Goal: Information Seeking & Learning: Learn about a topic

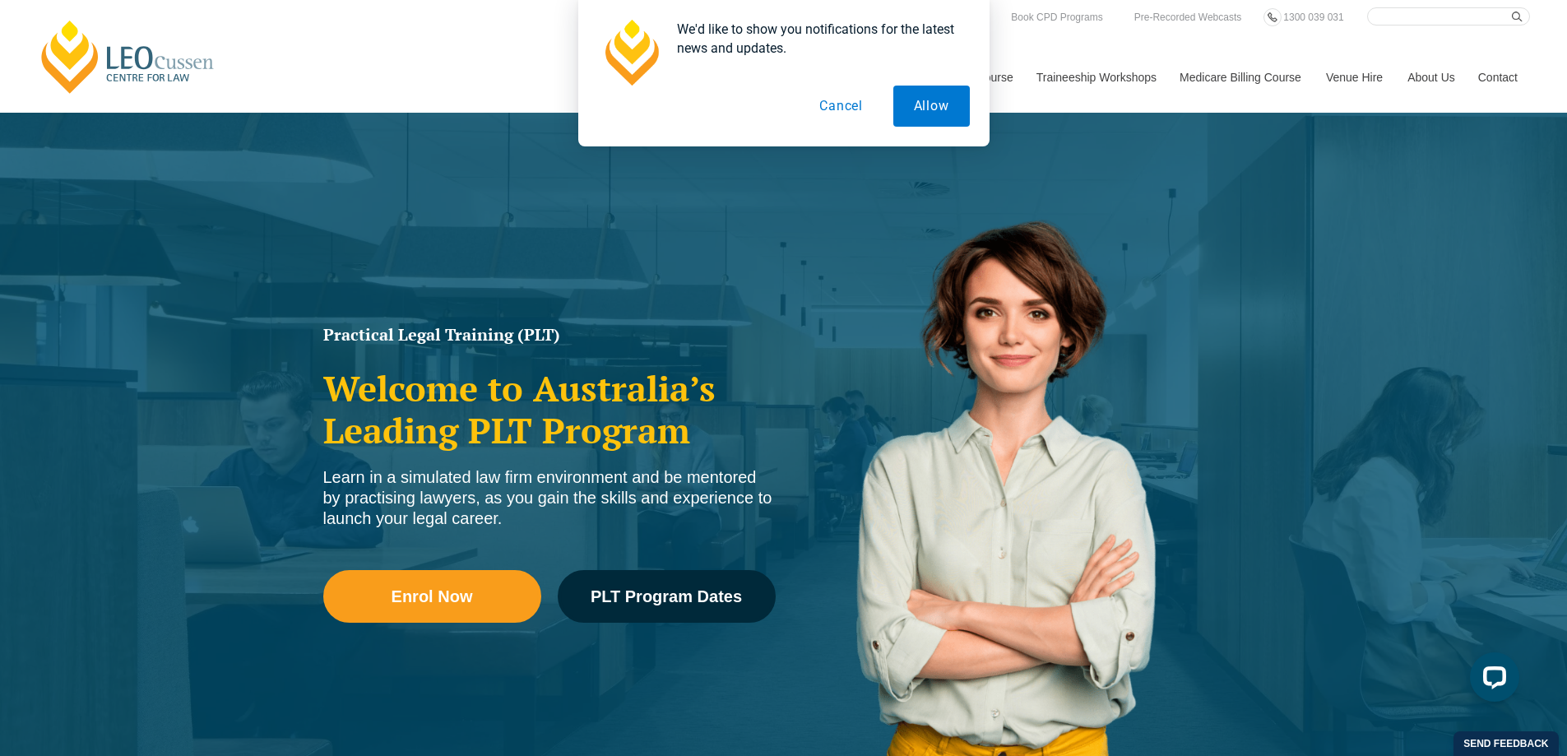
drag, startPoint x: 951, startPoint y: 125, endPoint x: 946, endPoint y: 117, distance: 9.6
click at [950, 124] on button "Allow" at bounding box center [931, 106] width 76 height 41
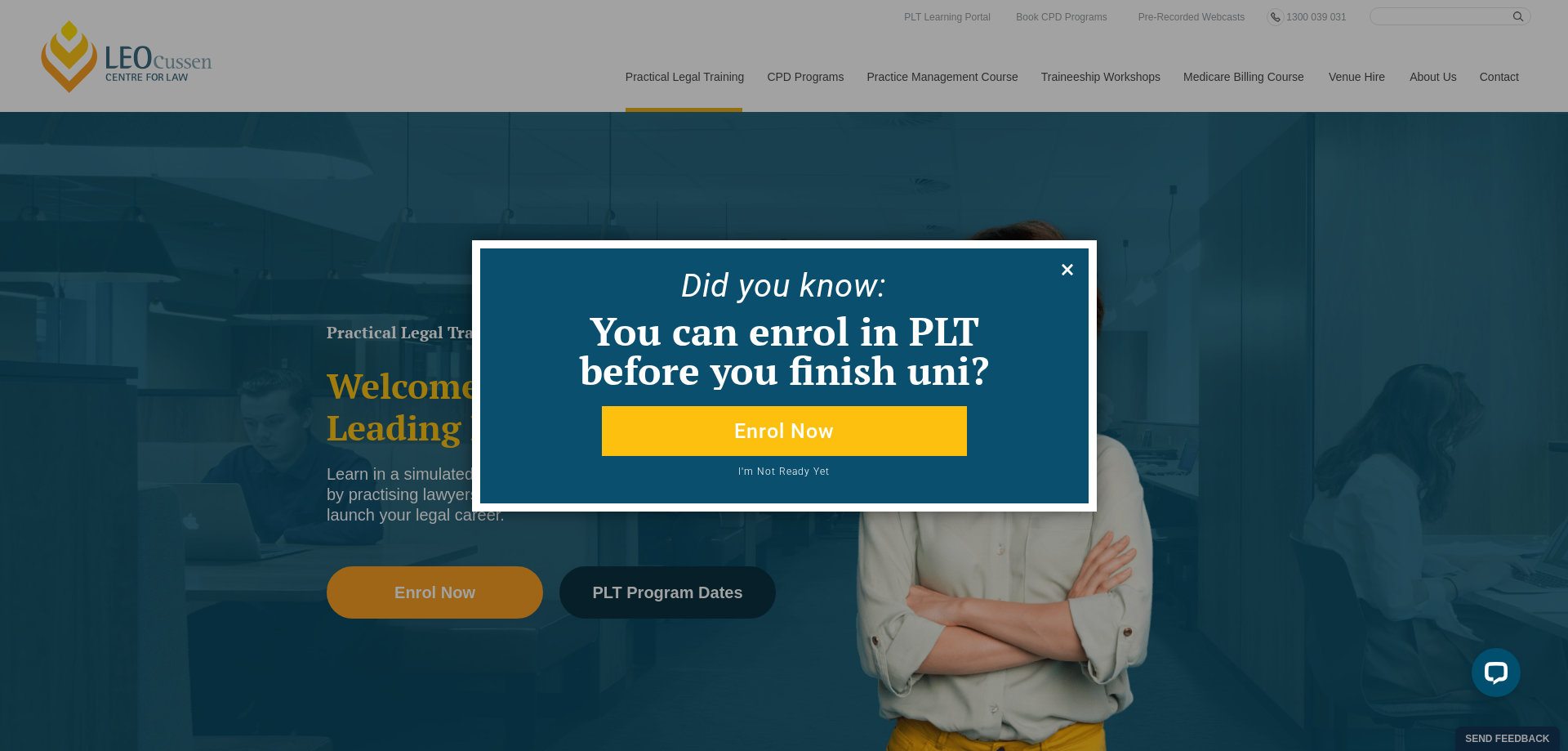
click at [1069, 274] on icon at bounding box center [1068, 269] width 18 height 18
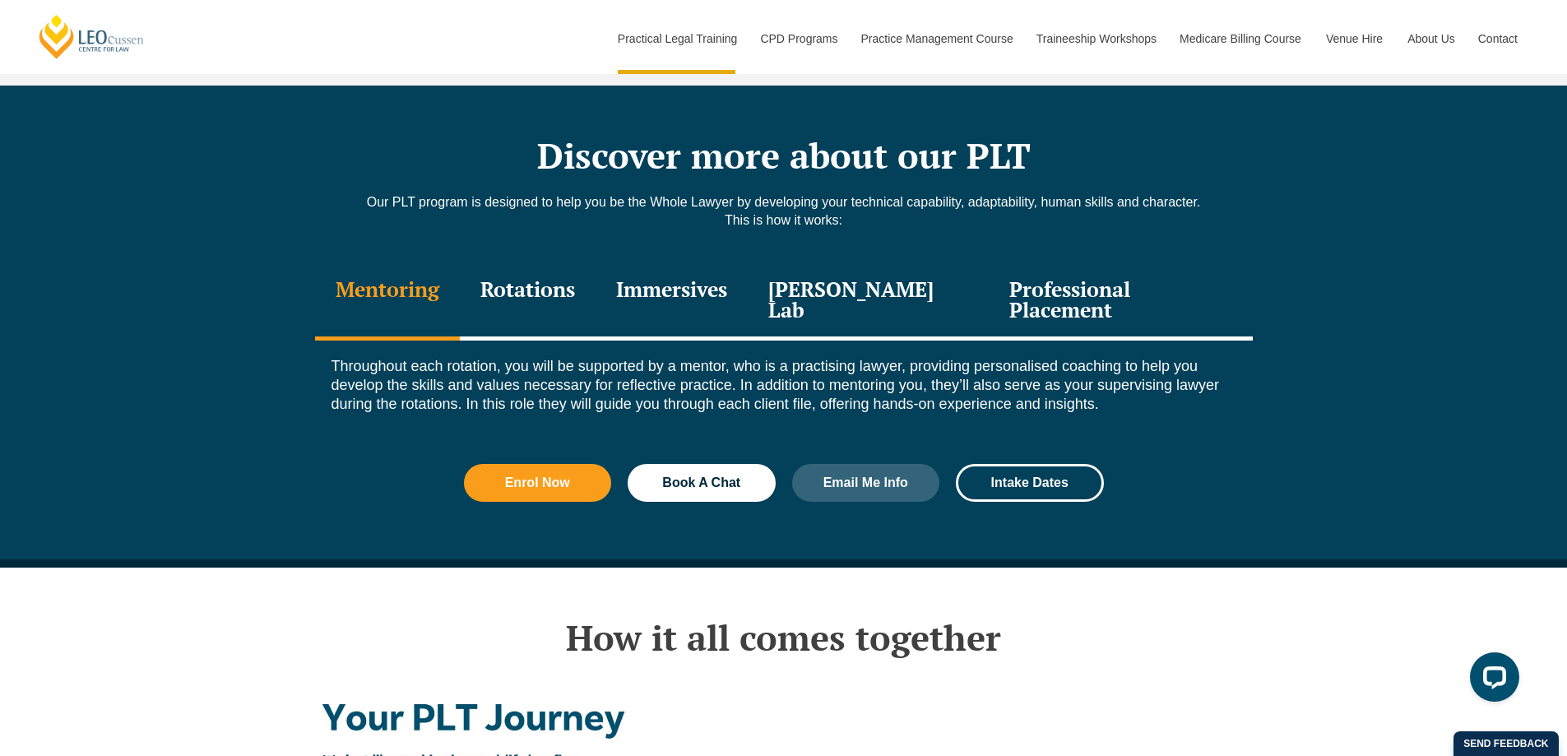
scroll to position [2220, 0]
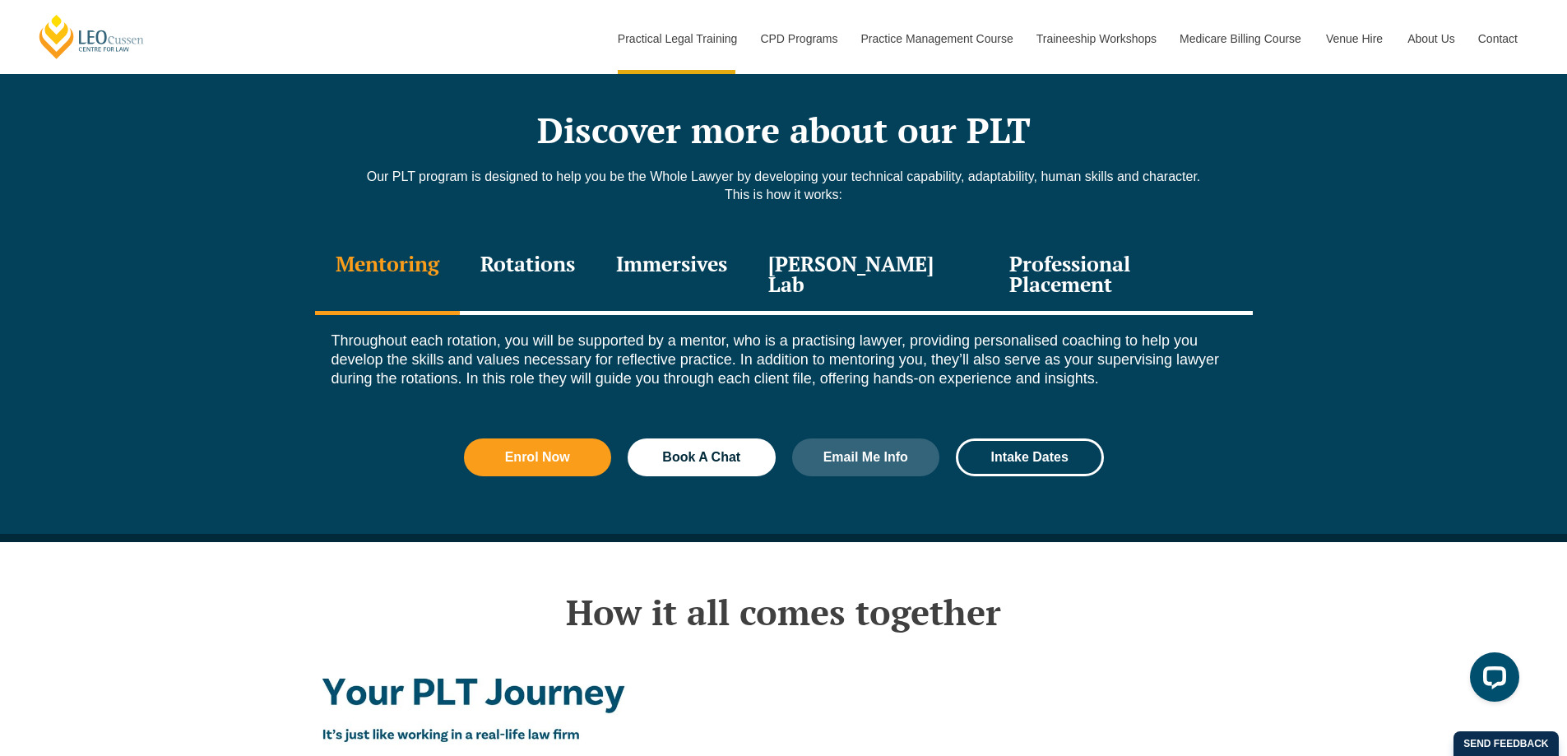
click at [544, 237] on div "Rotations" at bounding box center [528, 276] width 136 height 78
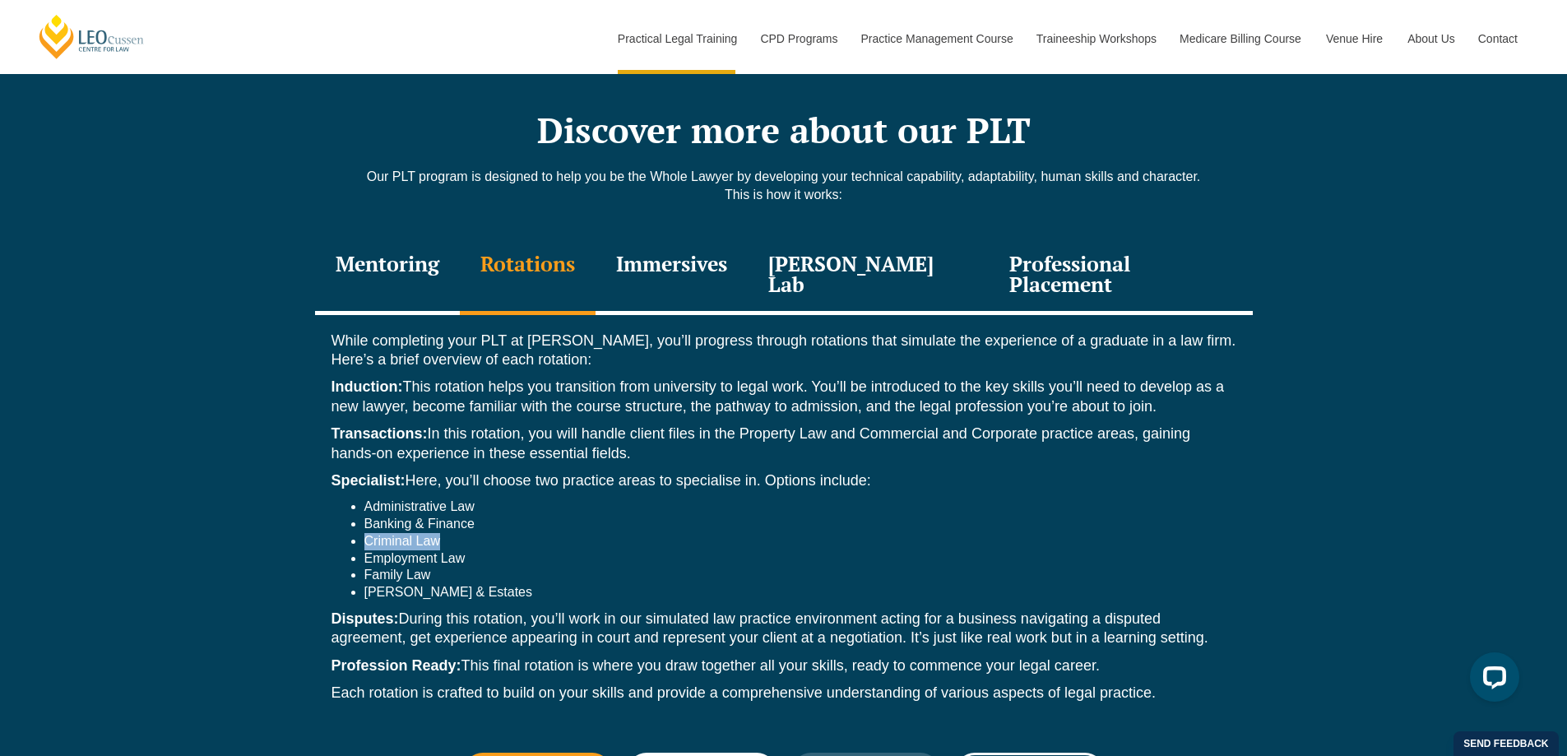
drag, startPoint x: 445, startPoint y: 490, endPoint x: 342, endPoint y: 484, distance: 103.0
click at [342, 498] on ul "Administrative Law Banking & Finance Criminal Law Employment Law Family Law [PE…" at bounding box center [783, 549] width 905 height 103
click at [514, 533] on li "Criminal Law" at bounding box center [800, 541] width 872 height 17
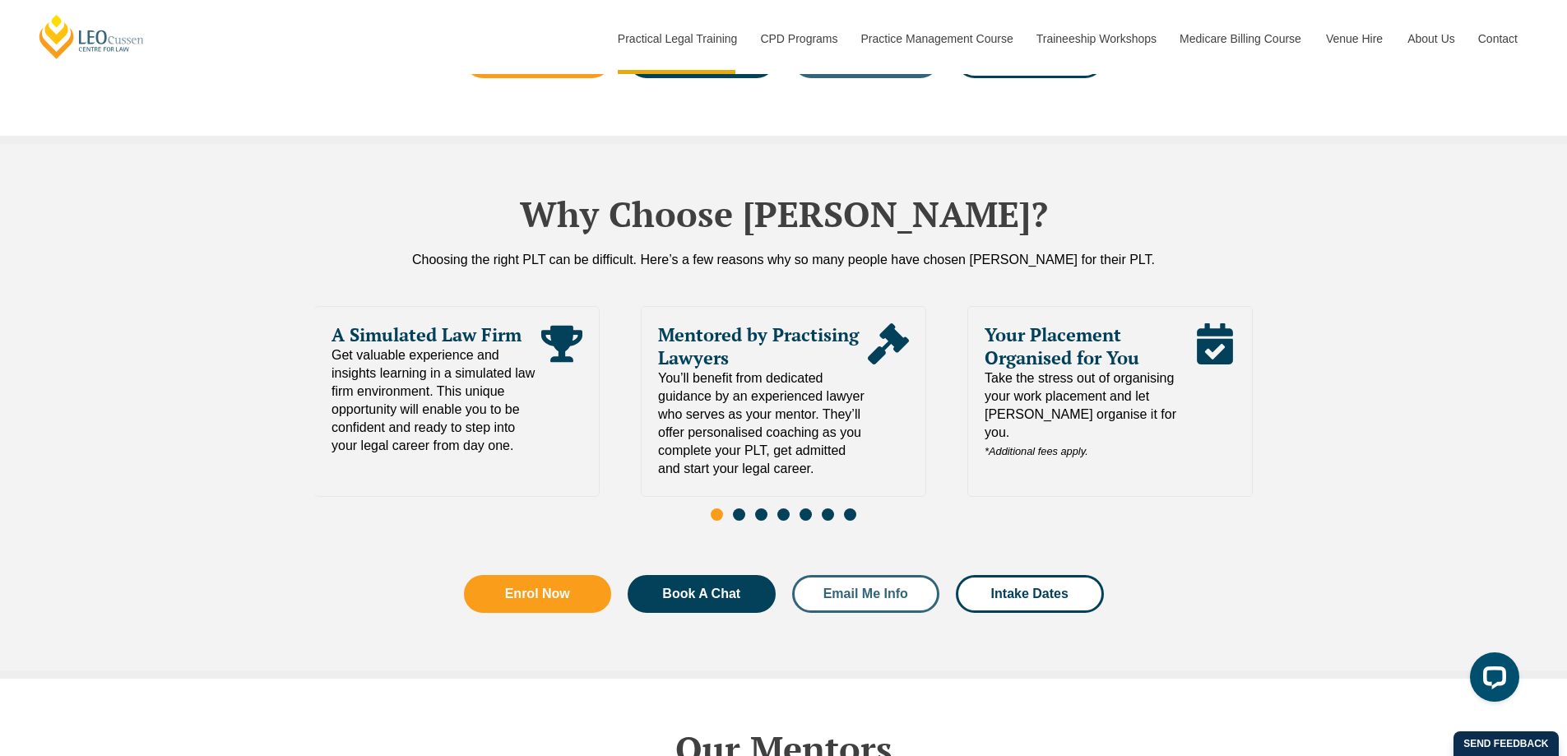
scroll to position [3783, 0]
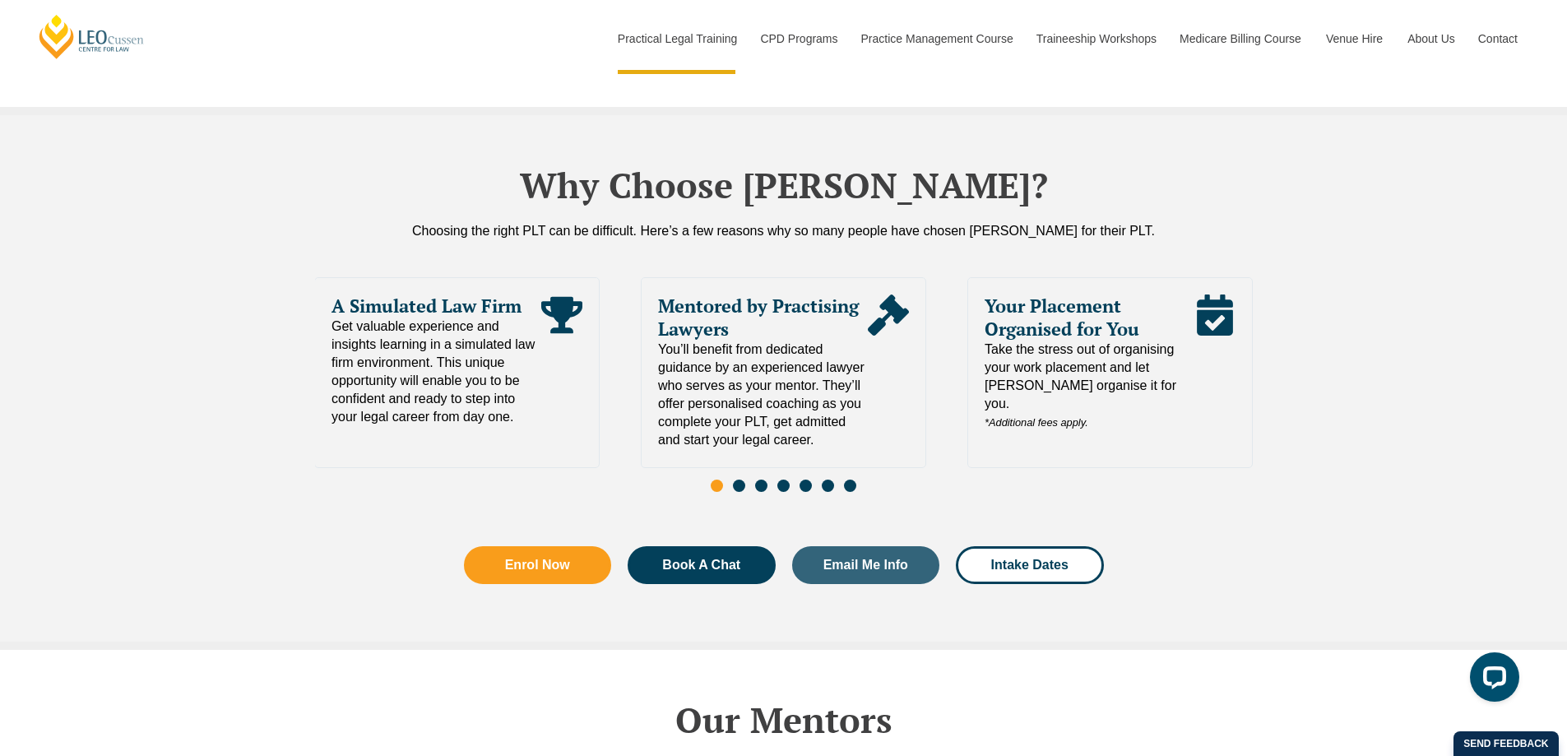
click at [745, 478] on div "Slides" at bounding box center [784, 487] width 938 height 19
click at [732, 478] on div "Slides" at bounding box center [784, 487] width 938 height 19
click at [737, 479] on span "Go to slide 2" at bounding box center [739, 485] width 12 height 12
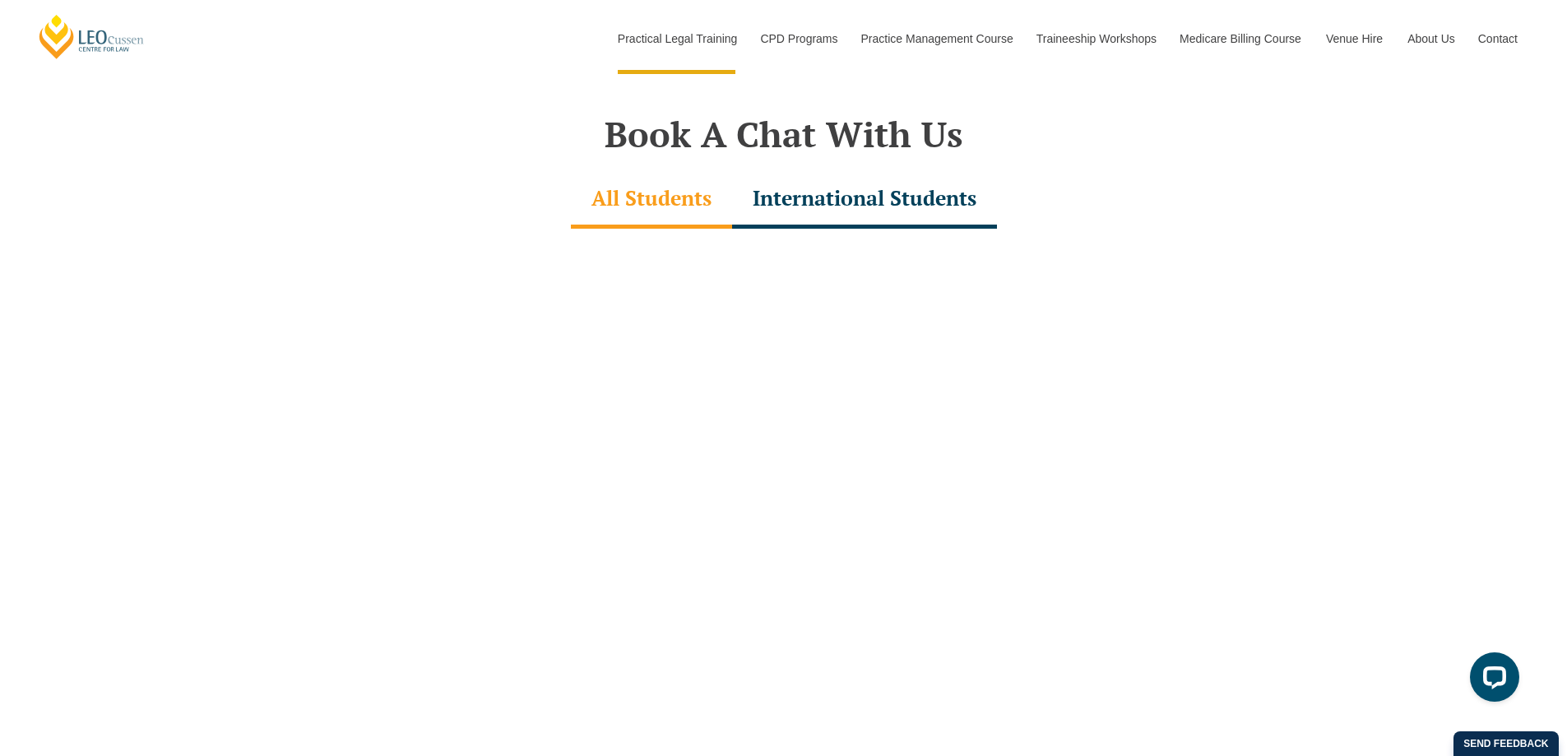
scroll to position [5181, 0]
